Goal: Information Seeking & Learning: Learn about a topic

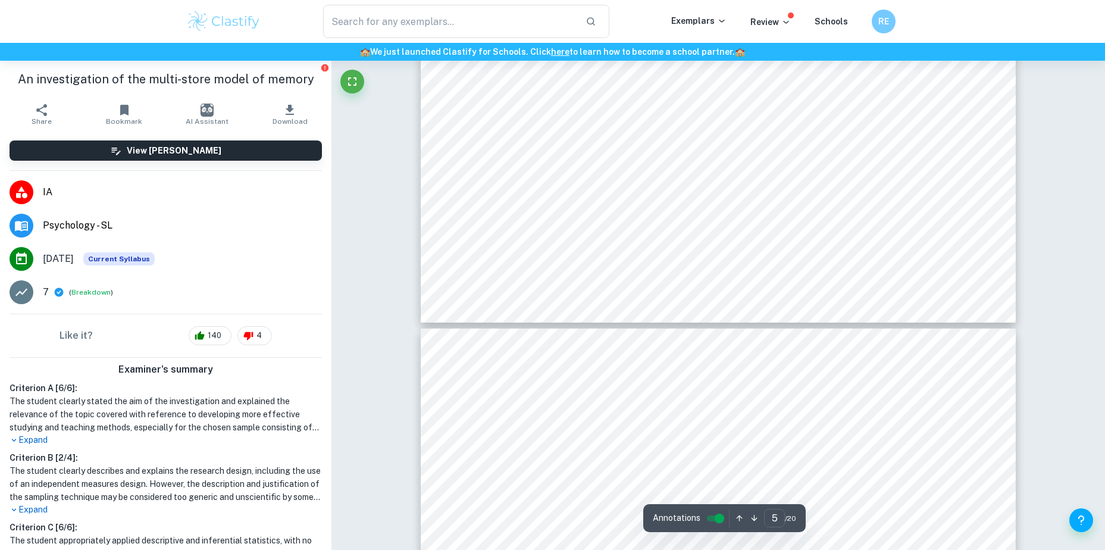
scroll to position [4073, 0]
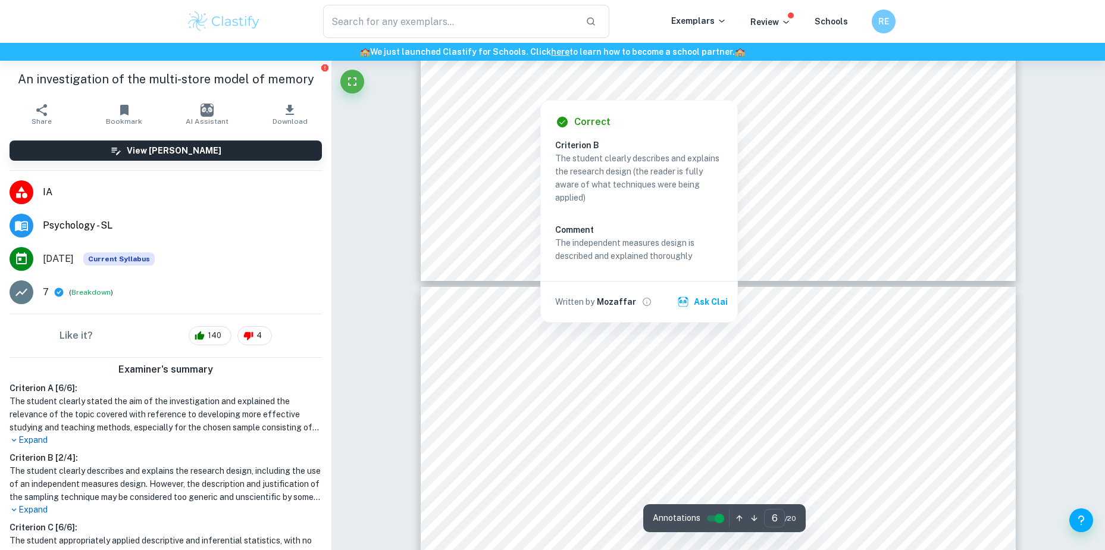
click at [559, 92] on div at bounding box center [540, 88] width 95 height 15
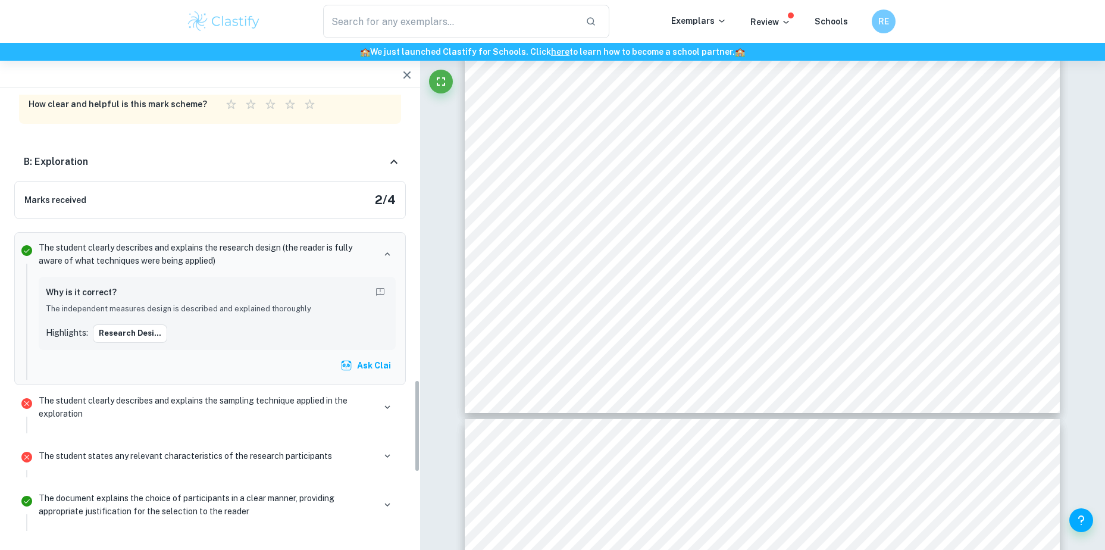
scroll to position [1381, 0]
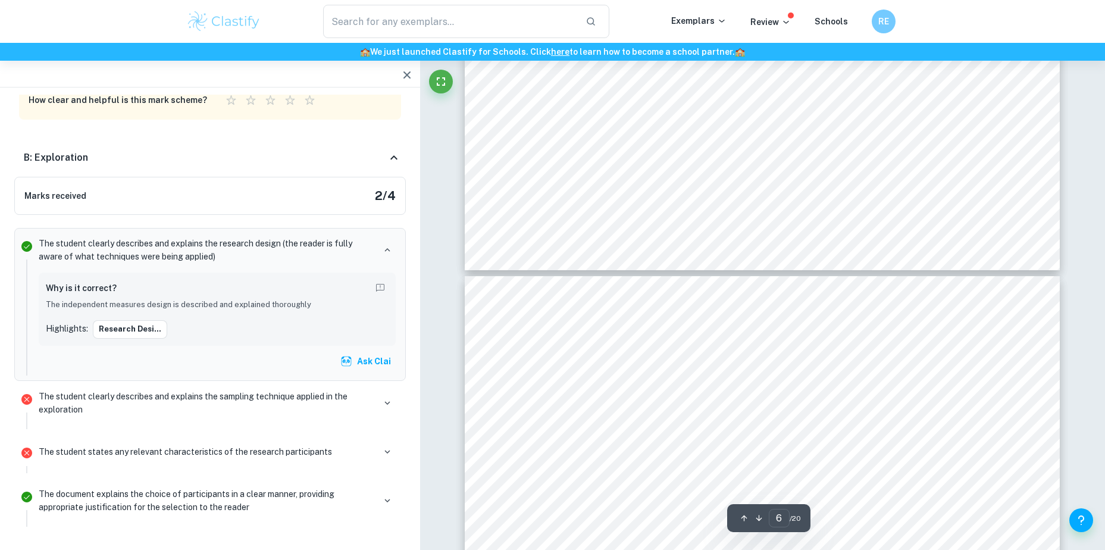
type input "7"
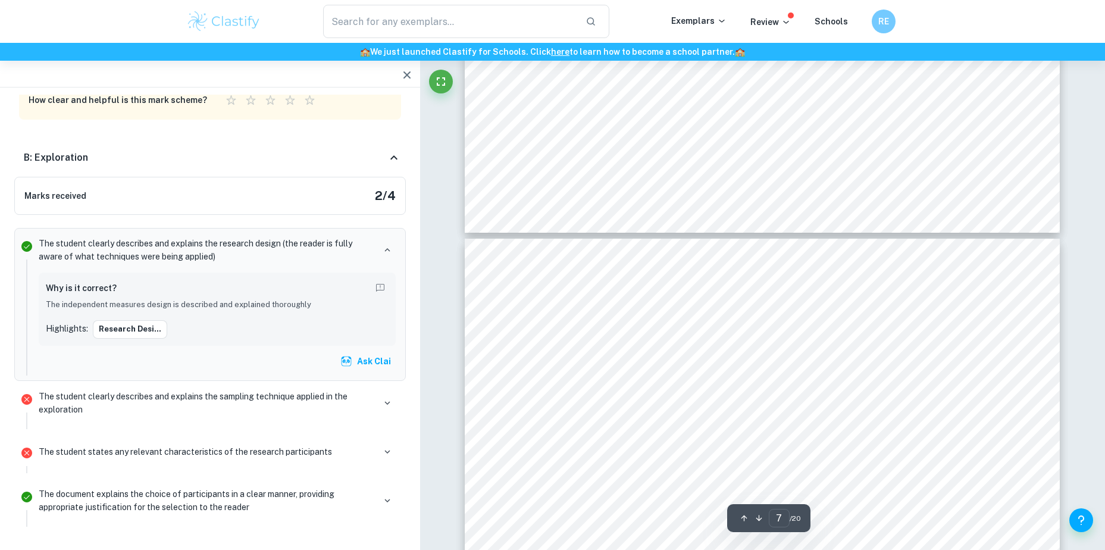
scroll to position [4917, 0]
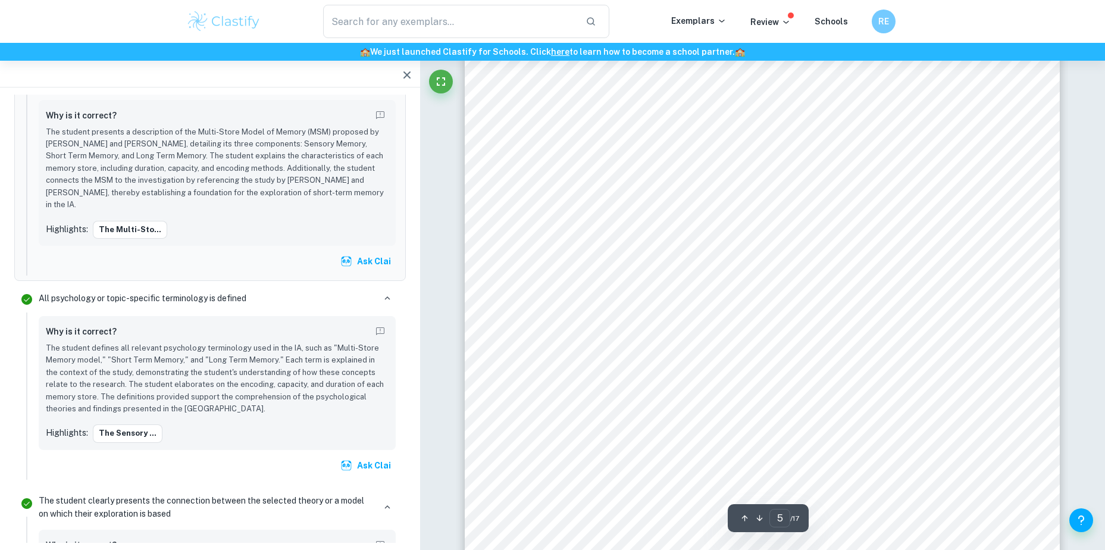
scroll to position [3227, 0]
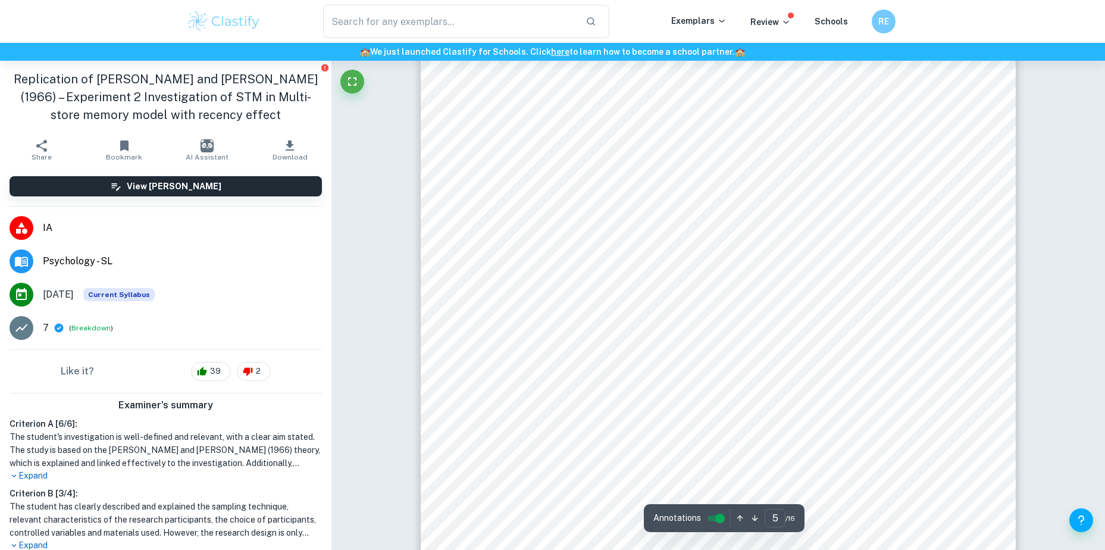
scroll to position [3652, 0]
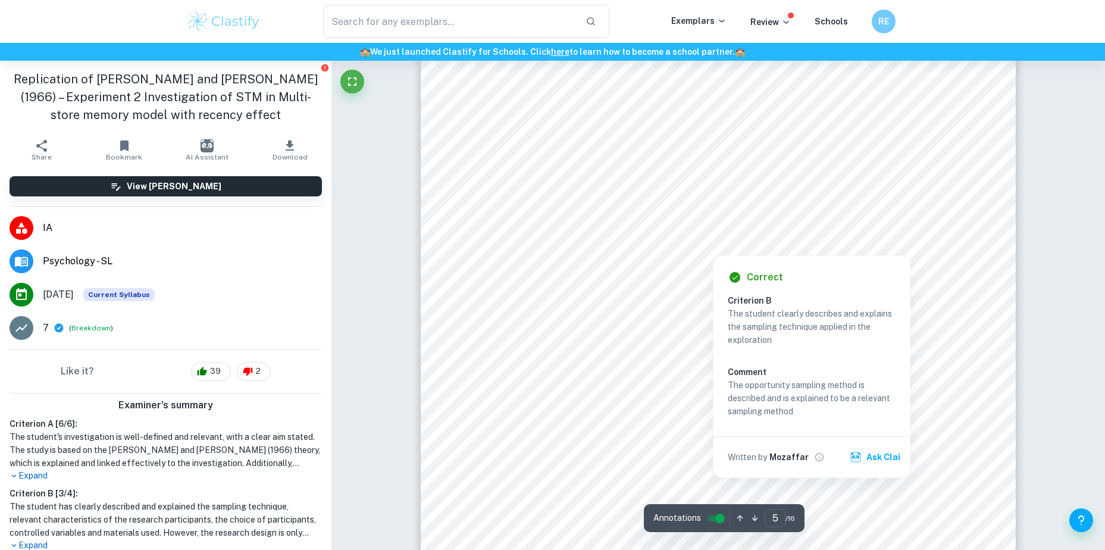
click at [555, 238] on div at bounding box center [717, 229] width 453 height 20
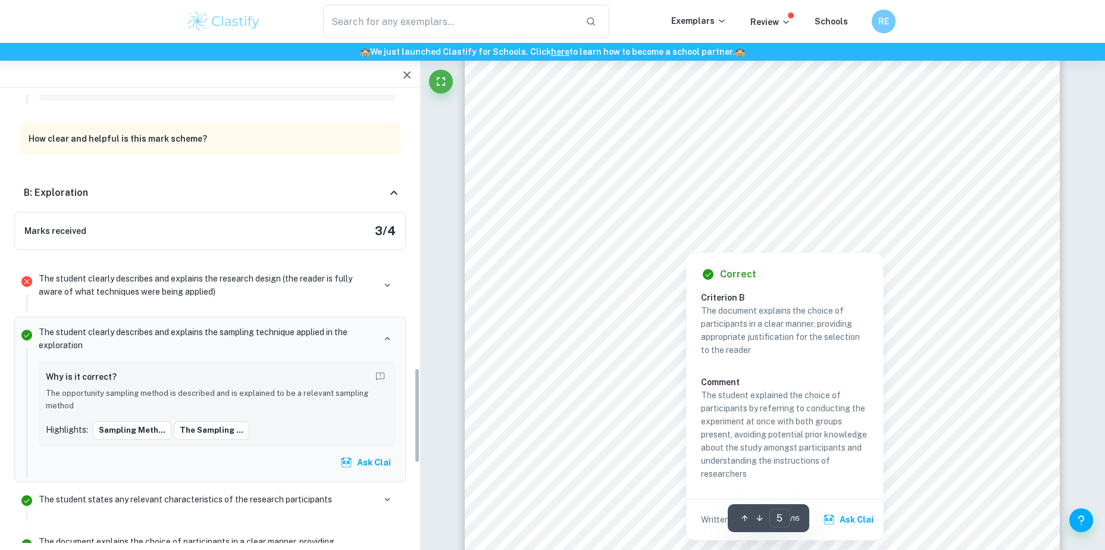
scroll to position [1285, 0]
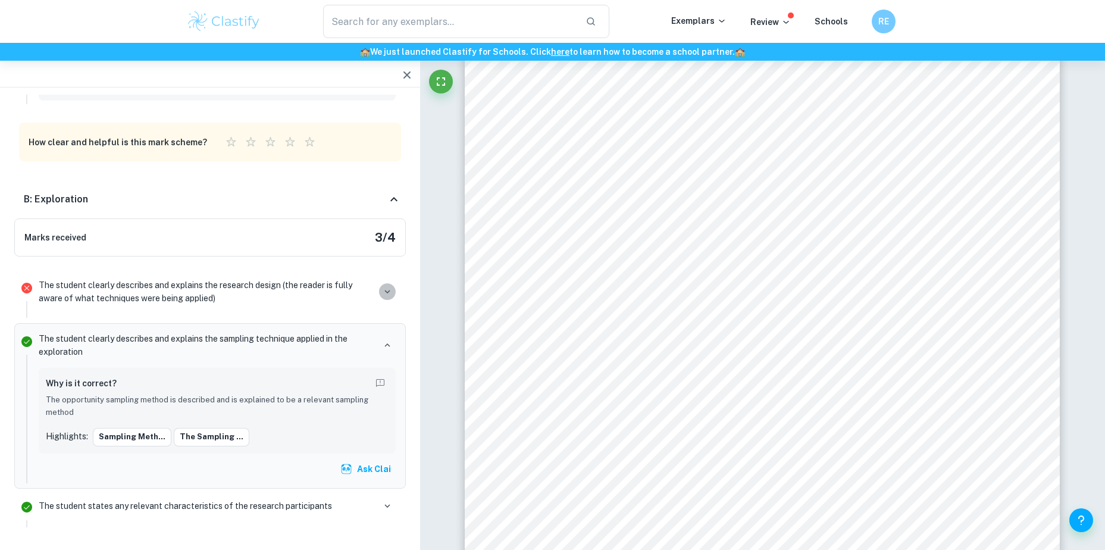
click at [385, 290] on icon "button" at bounding box center [386, 292] width 5 height 4
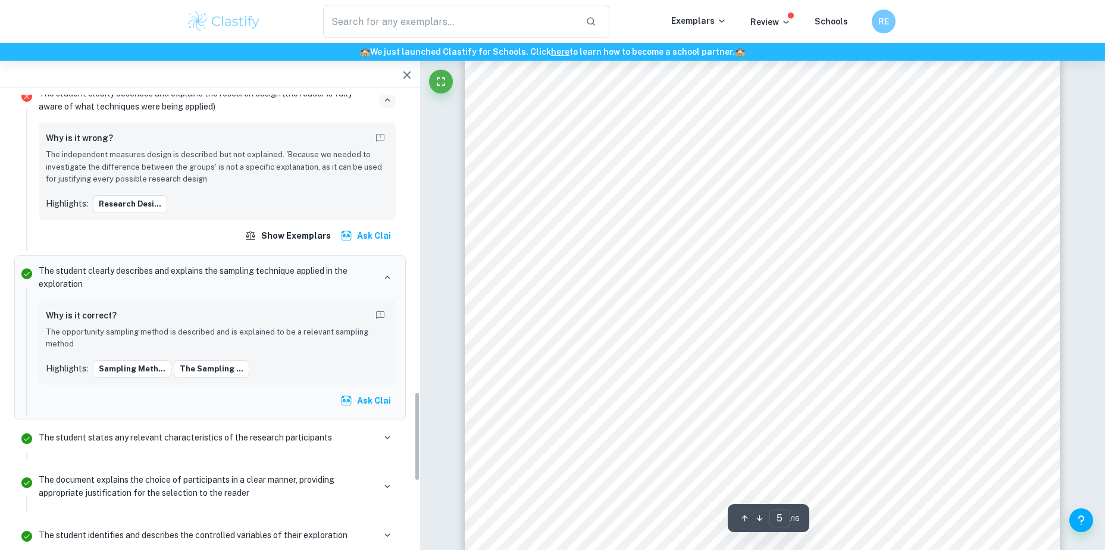
scroll to position [1491, 0]
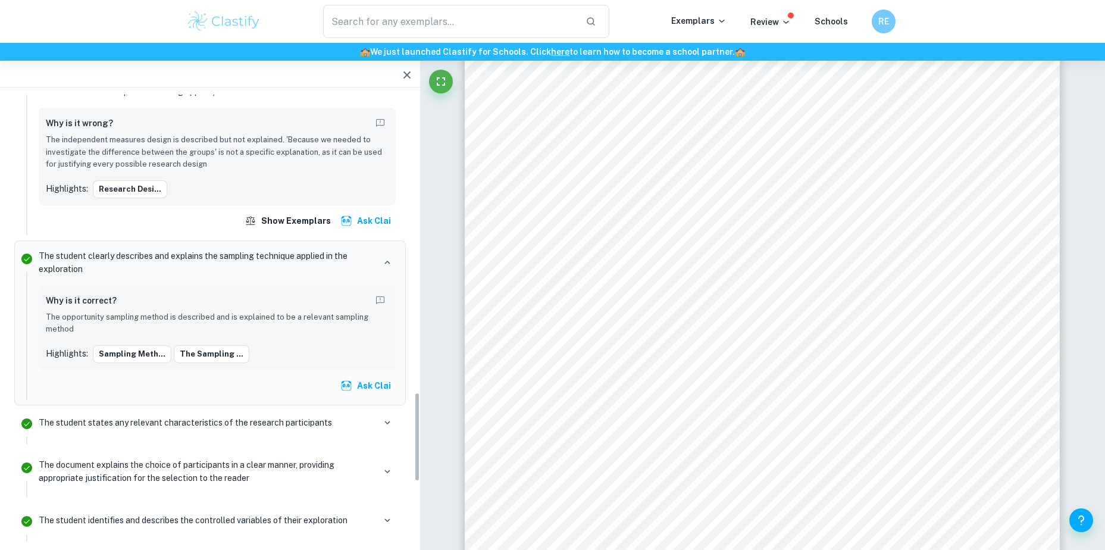
click at [322, 292] on div "Why is it correct?" at bounding box center [217, 301] width 343 height 19
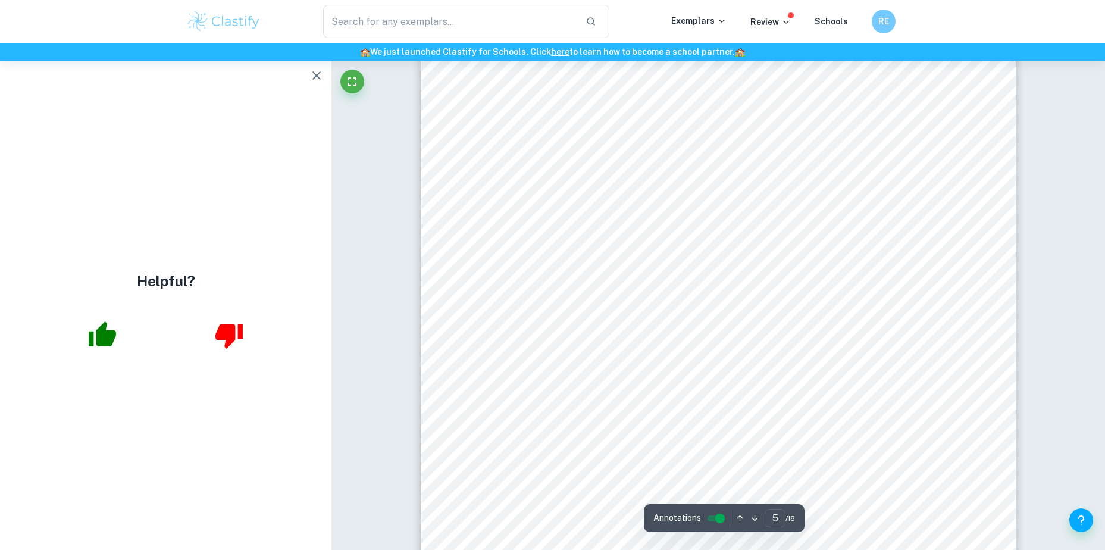
scroll to position [3309, 0]
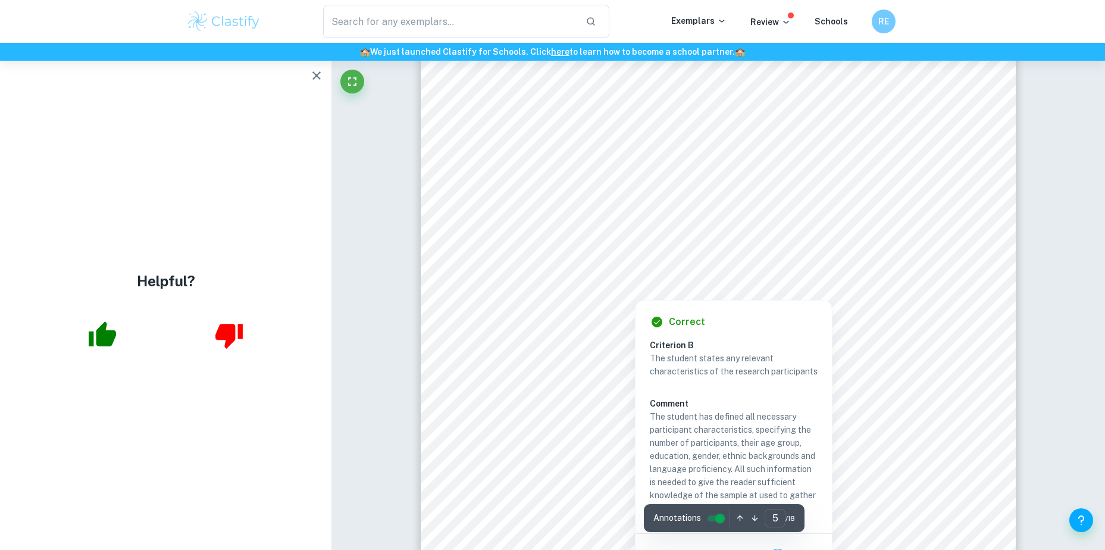
click at [569, 265] on div at bounding box center [718, 269] width 455 height 27
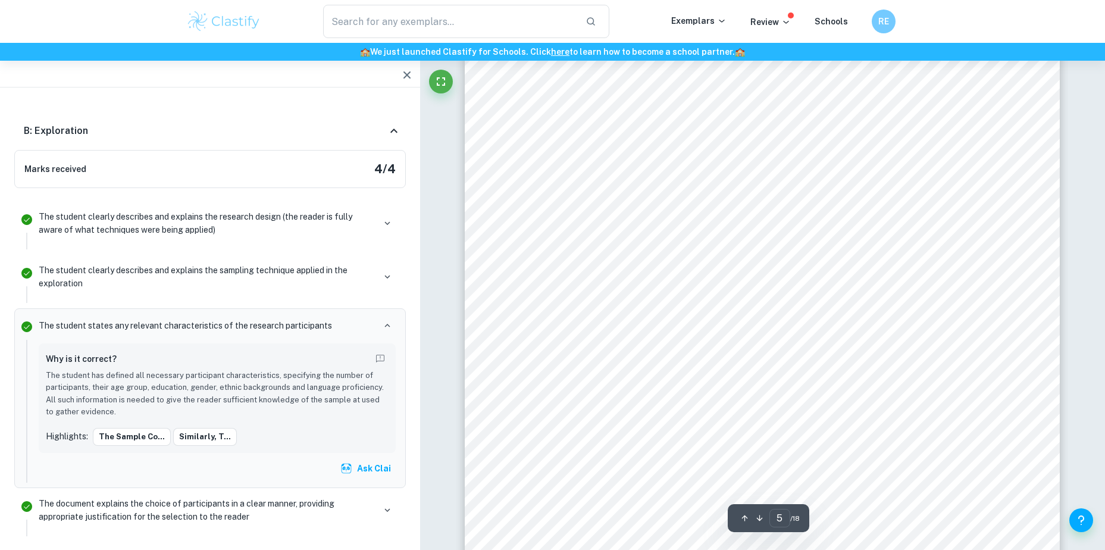
scroll to position [3180, 0]
